Goal: Navigation & Orientation: Find specific page/section

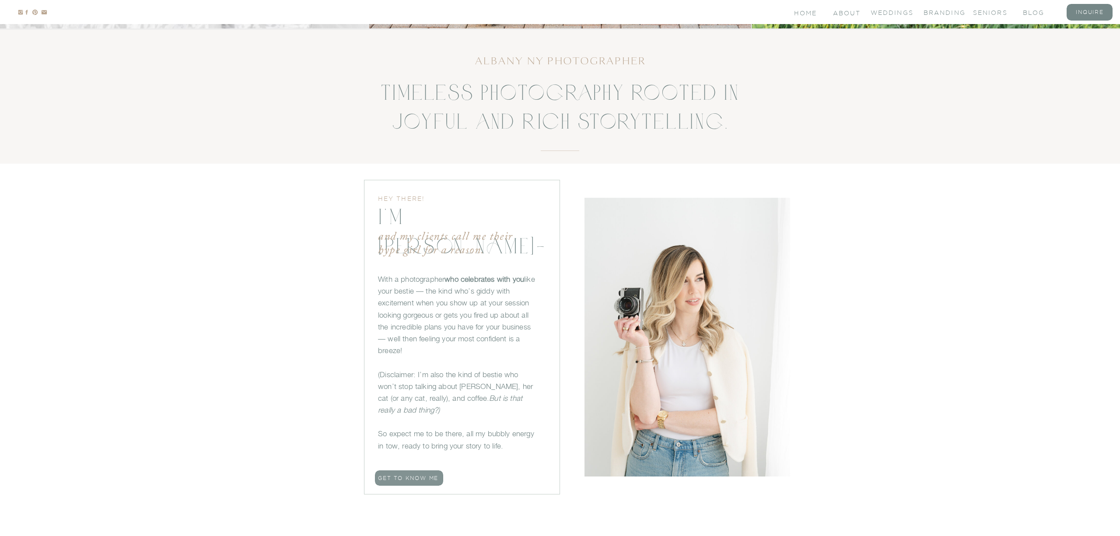
scroll to position [560, 0]
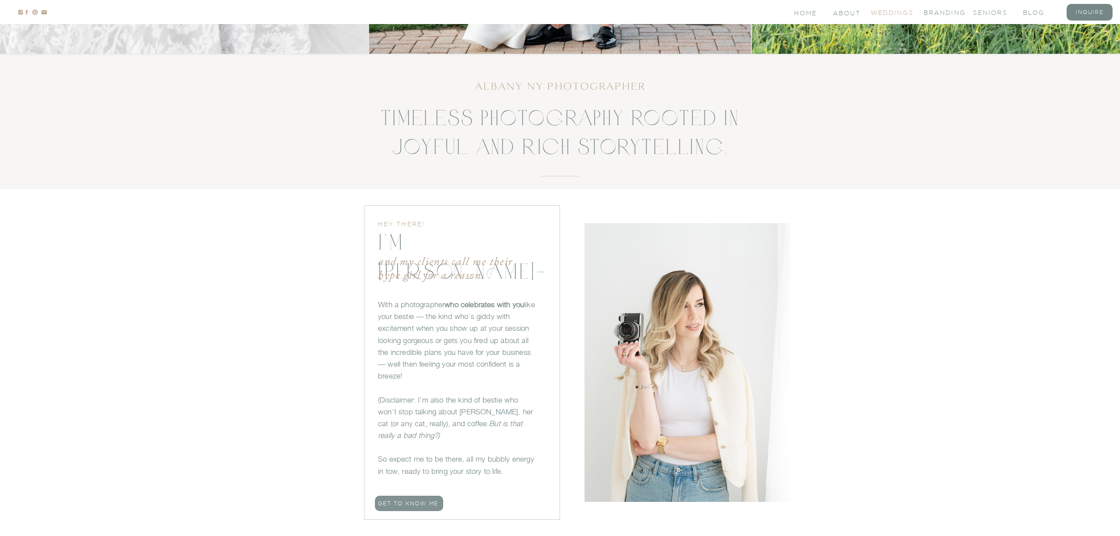
click at [886, 11] on nav "Weddings" at bounding box center [888, 11] width 35 height 7
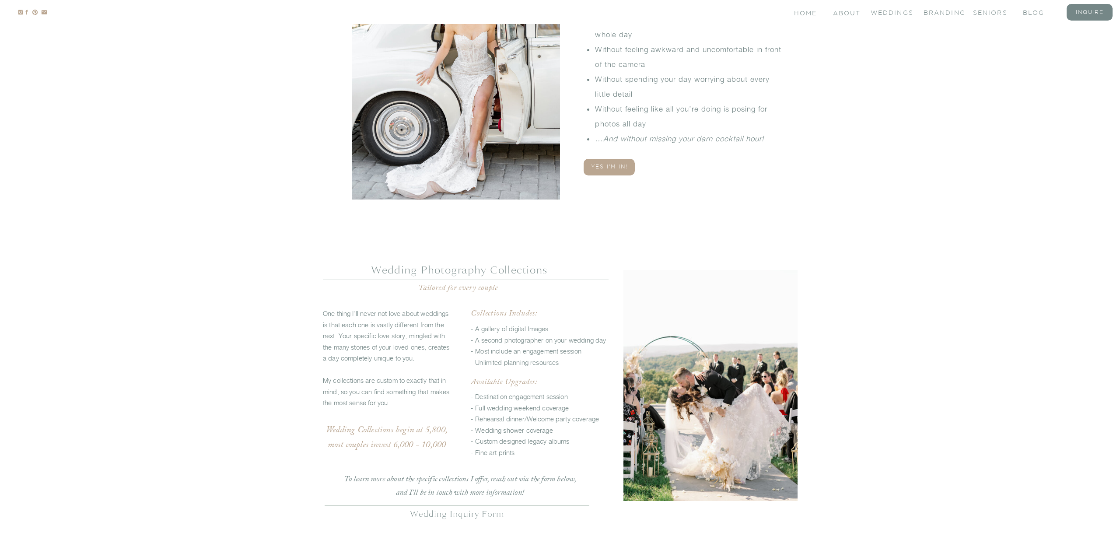
scroll to position [1967, 0]
click at [978, 14] on nav "seniors" at bounding box center [990, 11] width 35 height 7
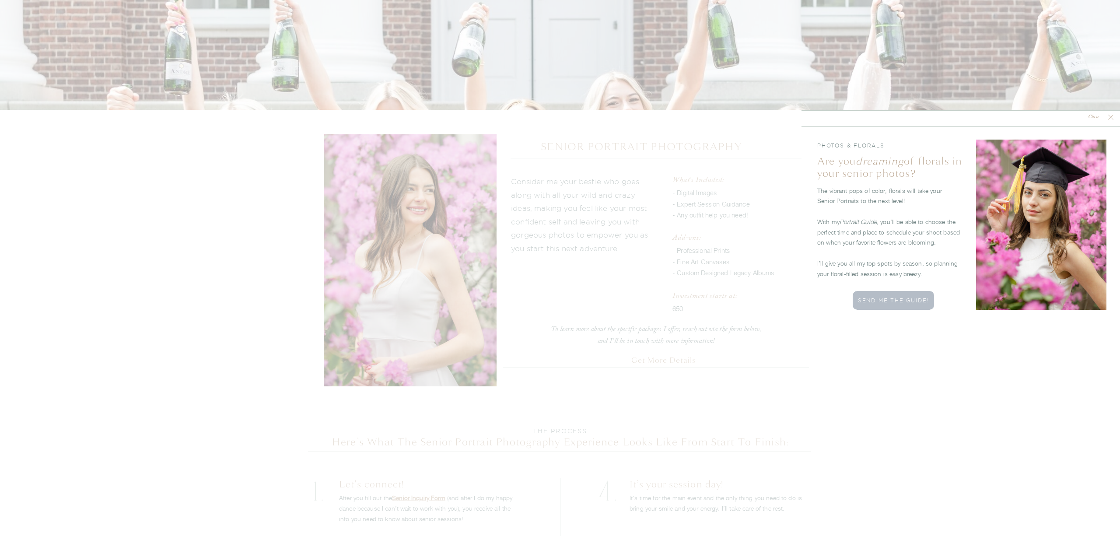
scroll to position [1363, 0]
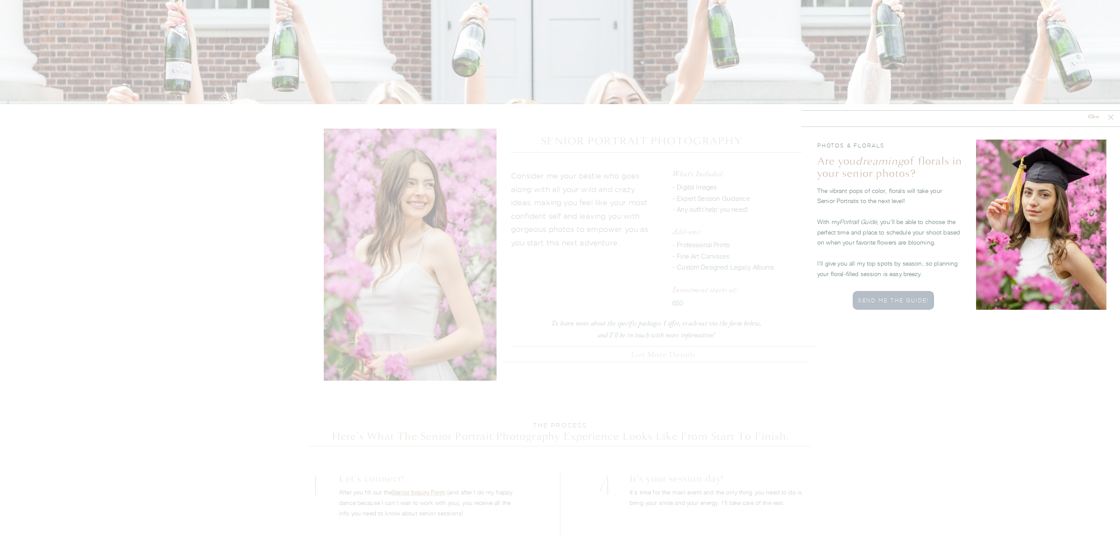
click at [1106, 117] on nav "Close" at bounding box center [1094, 117] width 26 height 8
